Goal: Information Seeking & Learning: Learn about a topic

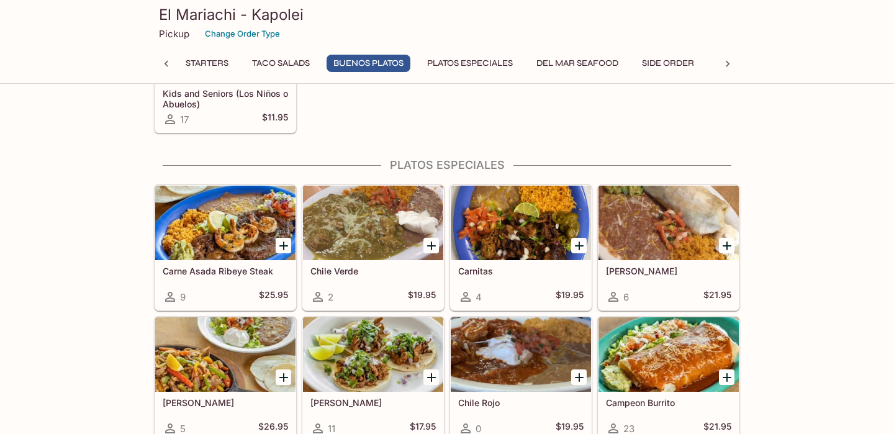
scroll to position [1417, 0]
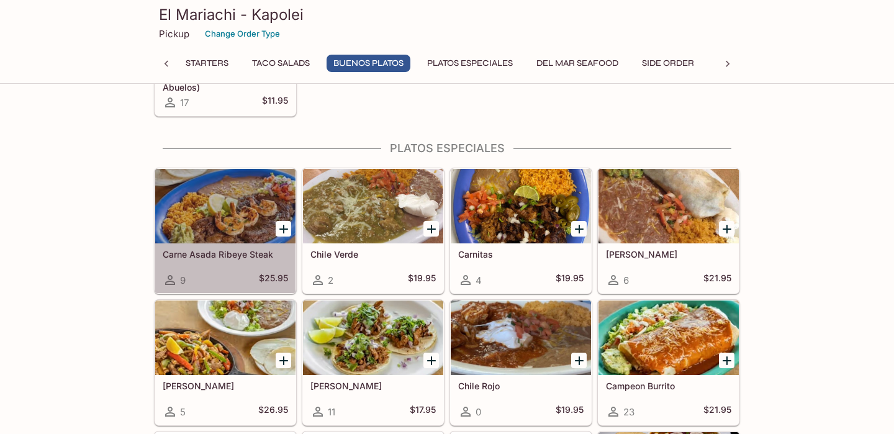
click at [215, 271] on div "[PERSON_NAME] Steak 9 $25.95" at bounding box center [225, 268] width 140 height 50
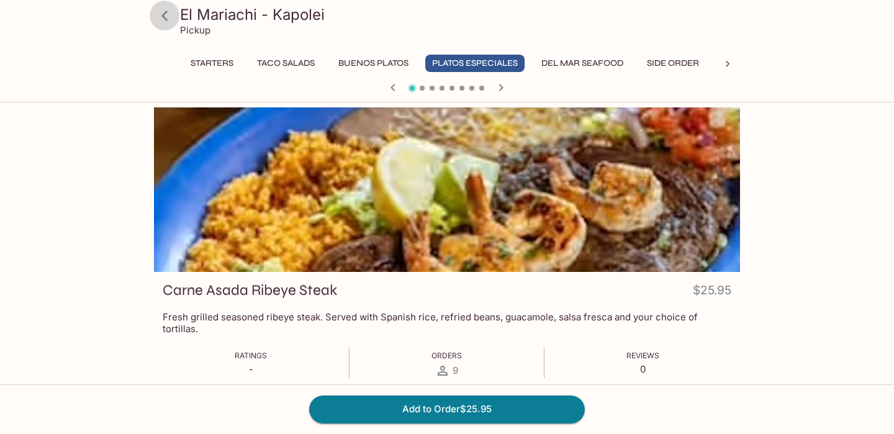
click at [163, 13] on icon at bounding box center [164, 16] width 6 height 10
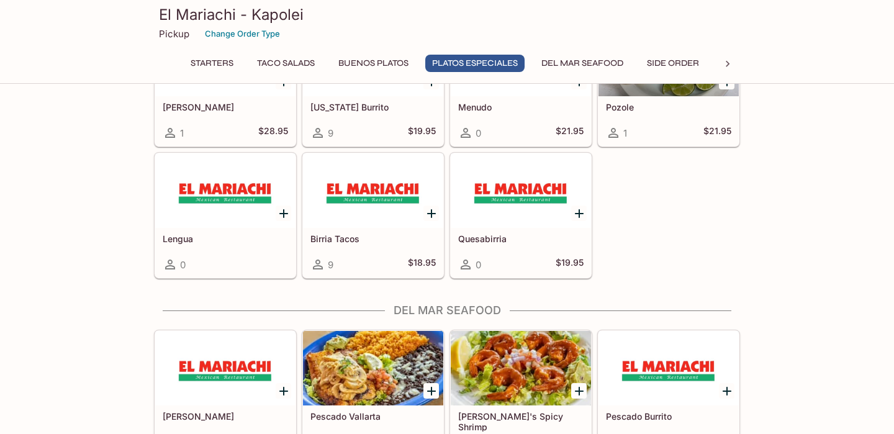
scroll to position [1819, 0]
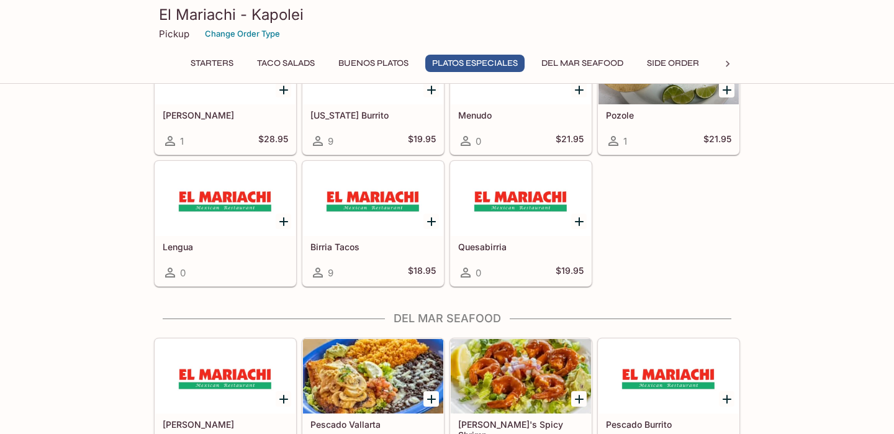
click at [357, 244] on h5 "Birria Tacos" at bounding box center [372, 247] width 125 height 11
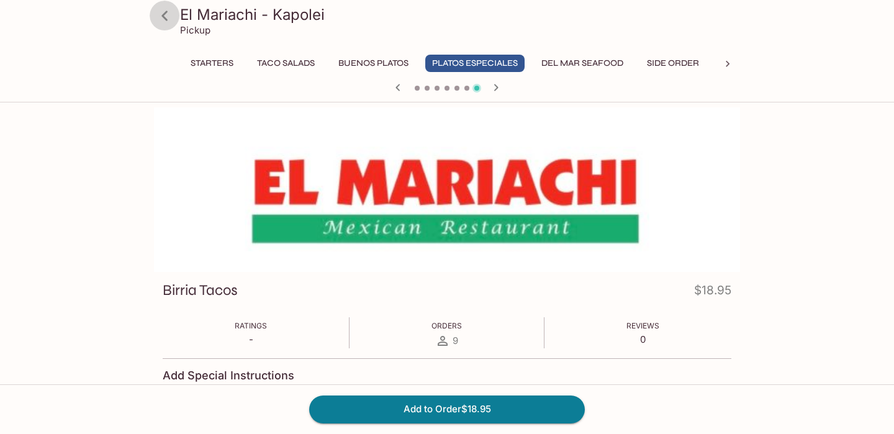
click at [161, 17] on icon at bounding box center [165, 16] width 22 height 22
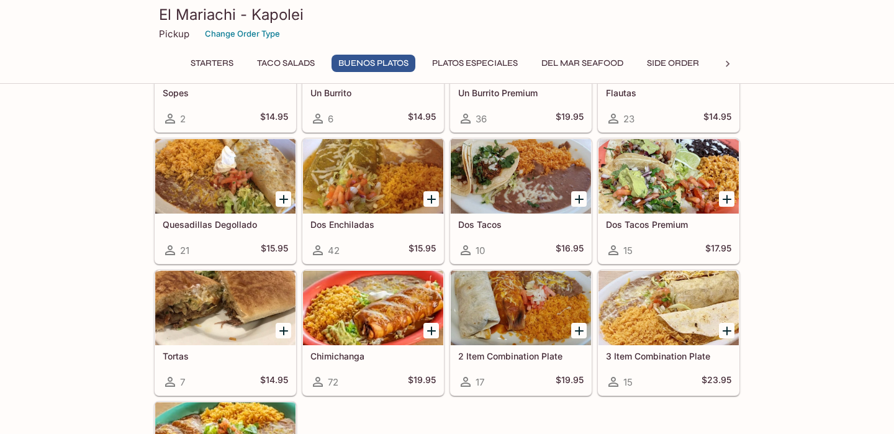
scroll to position [1008, 0]
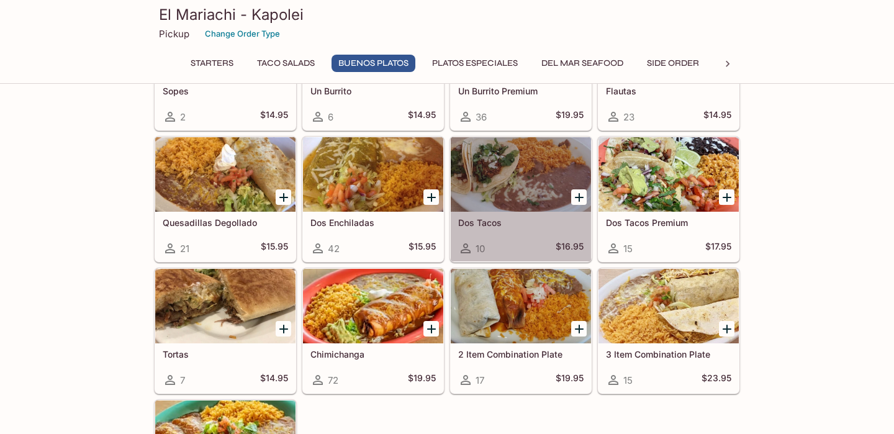
click at [536, 181] on div at bounding box center [521, 174] width 140 height 75
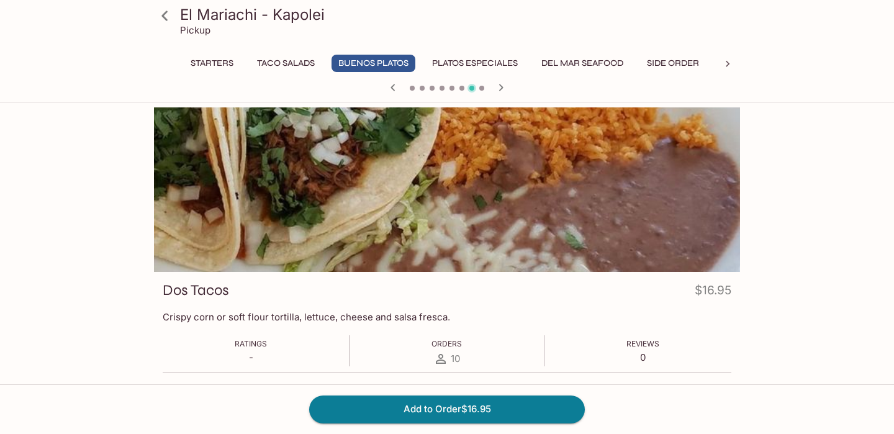
click at [167, 7] on icon at bounding box center [165, 16] width 22 height 22
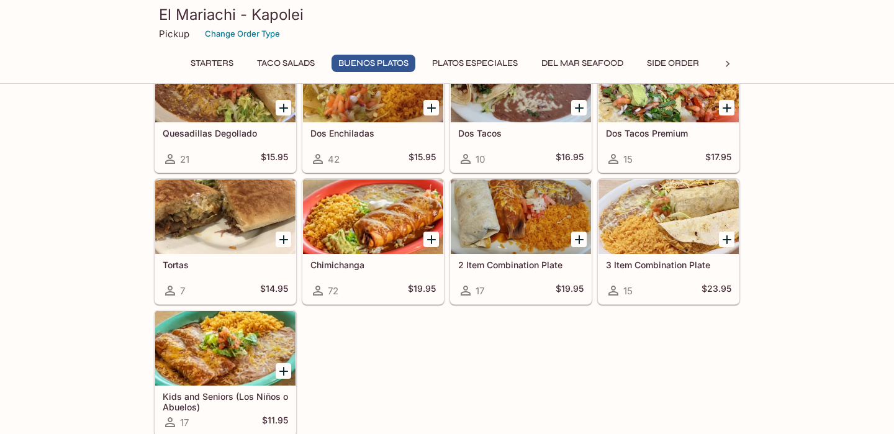
scroll to position [905, 0]
